Goal: Information Seeking & Learning: Learn about a topic

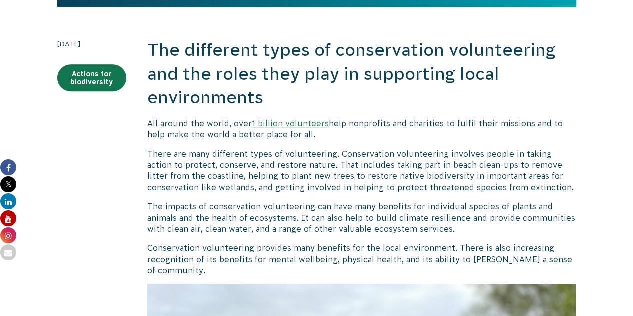
scroll to position [212, 0]
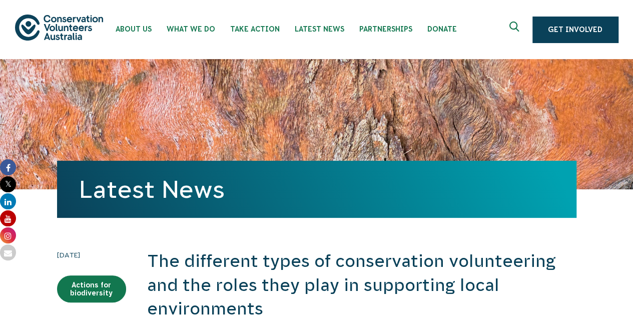
click at [349, 272] on h2 "The different types of conservation volunteering and the roles they play in sup…" at bounding box center [361, 285] width 429 height 72
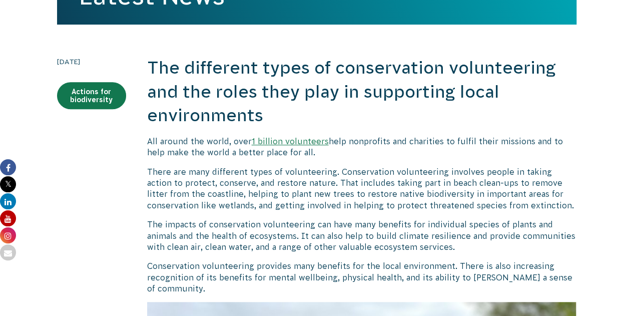
scroll to position [203, 0]
